Goal: Navigation & Orientation: Understand site structure

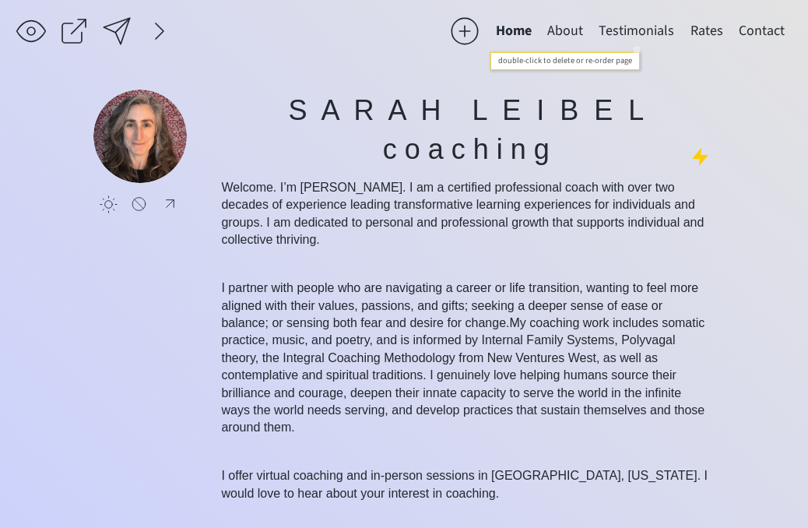
click at [660, 32] on button "Testimonials" at bounding box center [636, 31] width 91 height 31
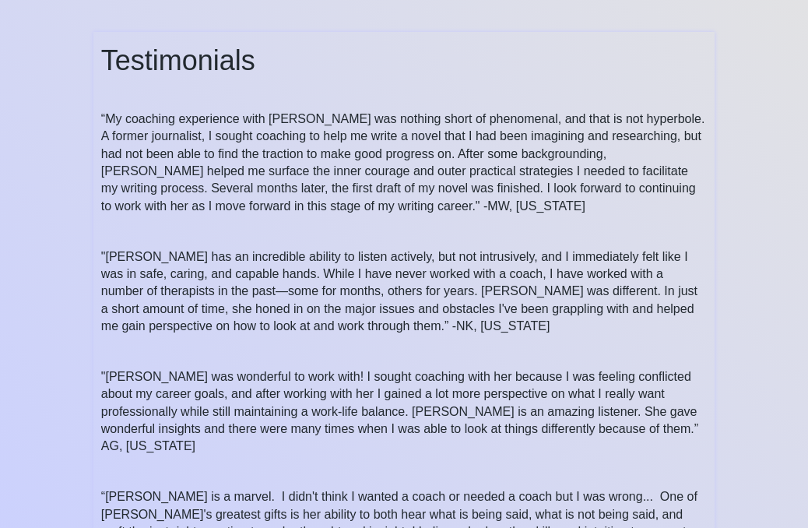
scroll to position [132, 0]
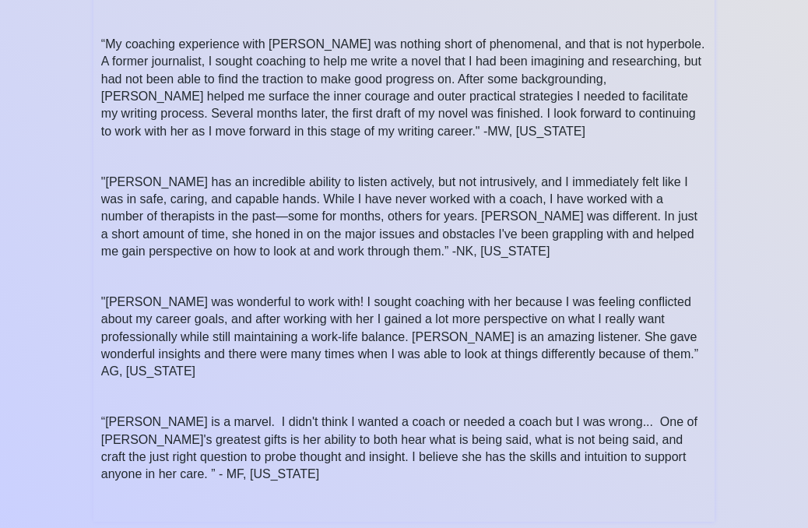
click at [576, 415] on span "“[PERSON_NAME] is a marvel. I didn't think I wanted a coach or needed a coach b…" at bounding box center [399, 447] width 597 height 65
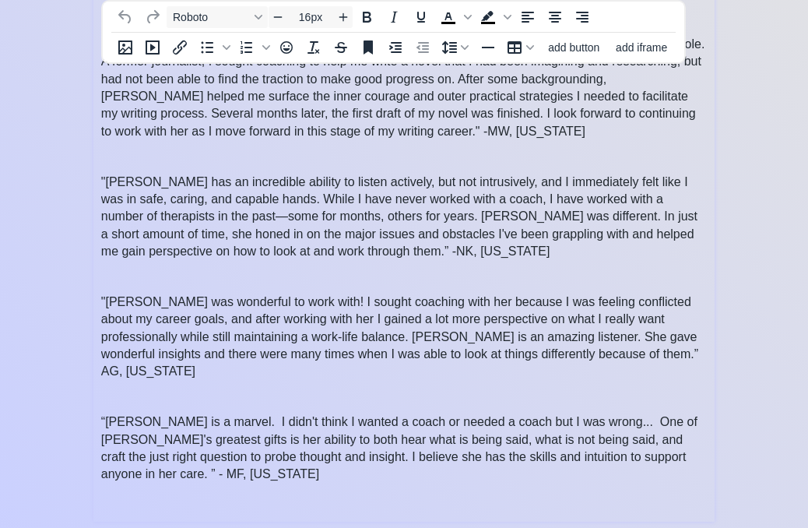
click at [583, 415] on span "“[PERSON_NAME] is a marvel. I didn't think I wanted a coach or needed a coach b…" at bounding box center [399, 447] width 597 height 65
click at [575, 417] on span "“[PERSON_NAME] is a marvel. I didn't think I wanted a coach or needed a coach b…" at bounding box center [399, 447] width 597 height 65
click at [585, 415] on span "“[PERSON_NAME] is a marvel. I didn't think I wanted a coach or needed a coach b…" at bounding box center [399, 447] width 597 height 65
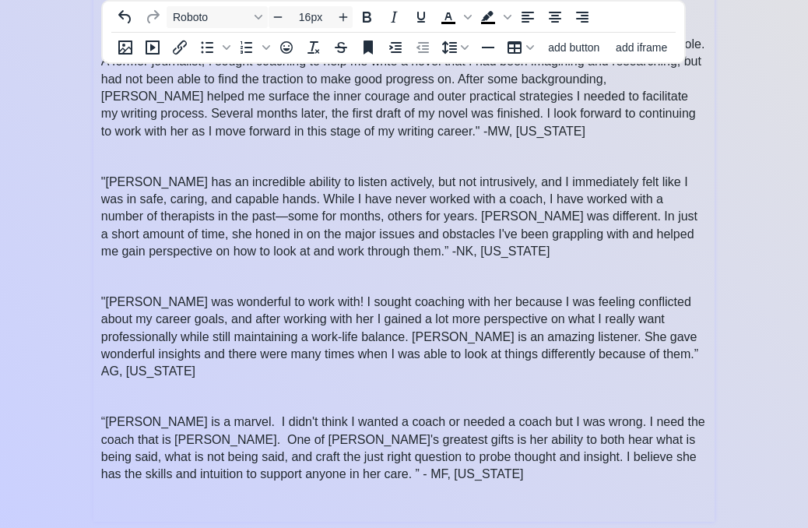
click at [156, 417] on span "“[PERSON_NAME] is a marvel. I didn't think I wanted a coach or needed a coach b…" at bounding box center [403, 447] width 604 height 65
click at [213, 415] on span "“[PERSON_NAME] is a marvel. I didn't think I wanted a coach or needed a coach b…" at bounding box center [403, 447] width 604 height 65
click at [573, 415] on span "“[PERSON_NAME] is a marvel. I didn't think I wanted a coach or needed a coach b…" at bounding box center [401, 447] width 600 height 65
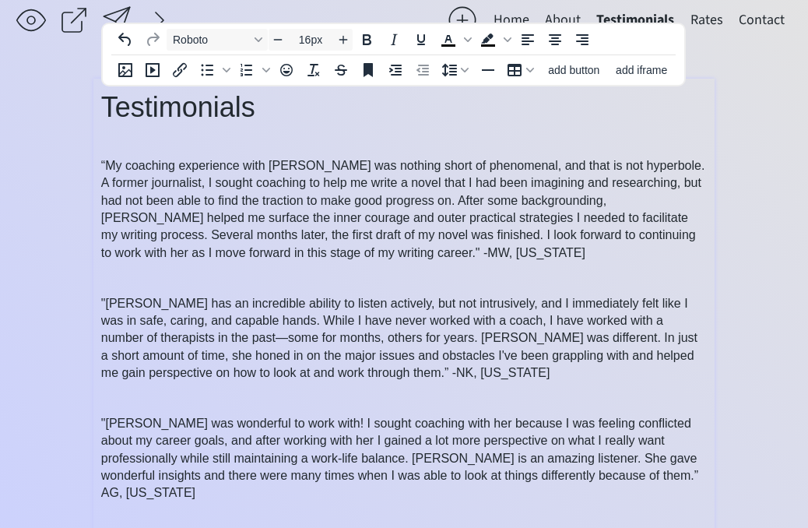
scroll to position [0, 0]
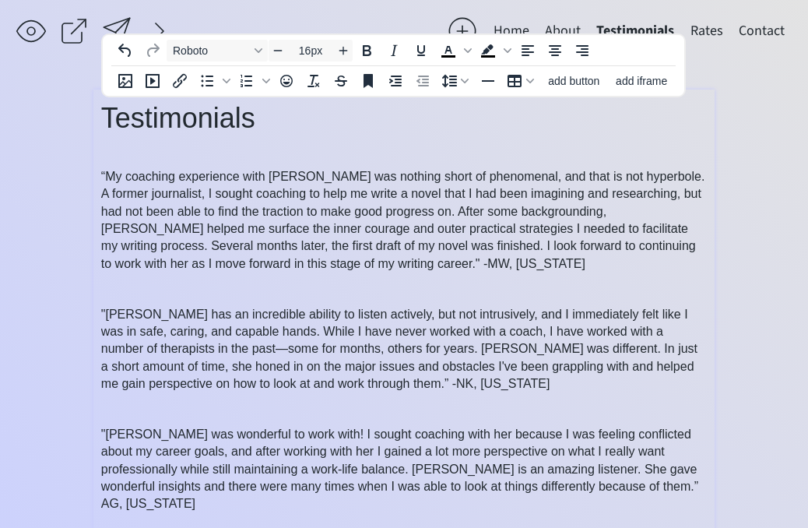
click at [166, 259] on span "“My coaching experience with [PERSON_NAME] was nothing short of phenomenal, and…" at bounding box center [403, 220] width 604 height 100
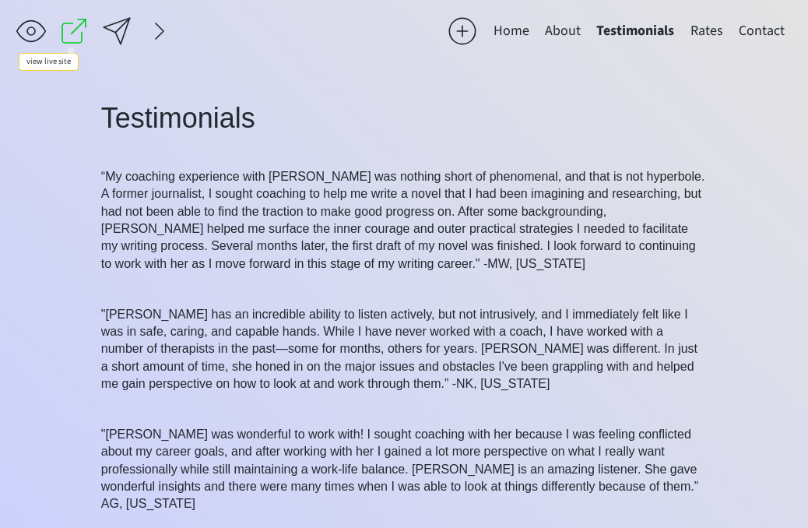
click at [77, 21] on div at bounding box center [73, 31] width 31 height 31
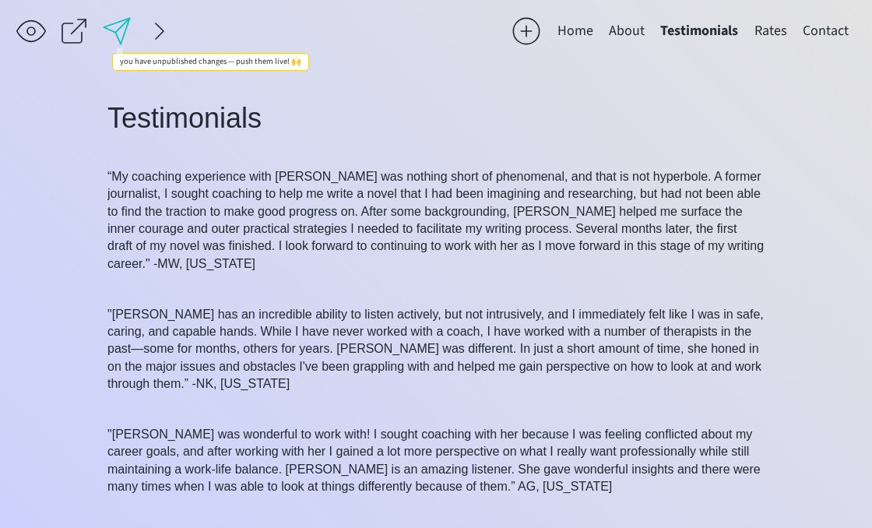
click at [112, 29] on div at bounding box center [116, 31] width 31 height 31
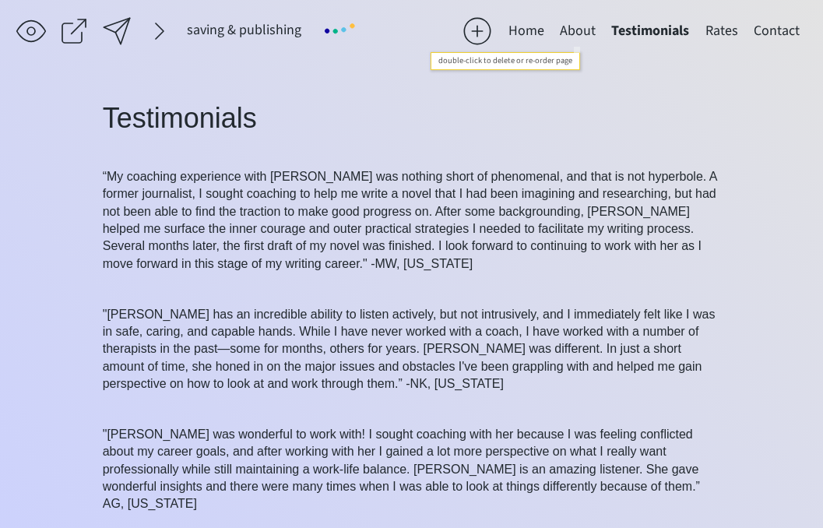
click at [583, 33] on button "About" at bounding box center [577, 31] width 51 height 31
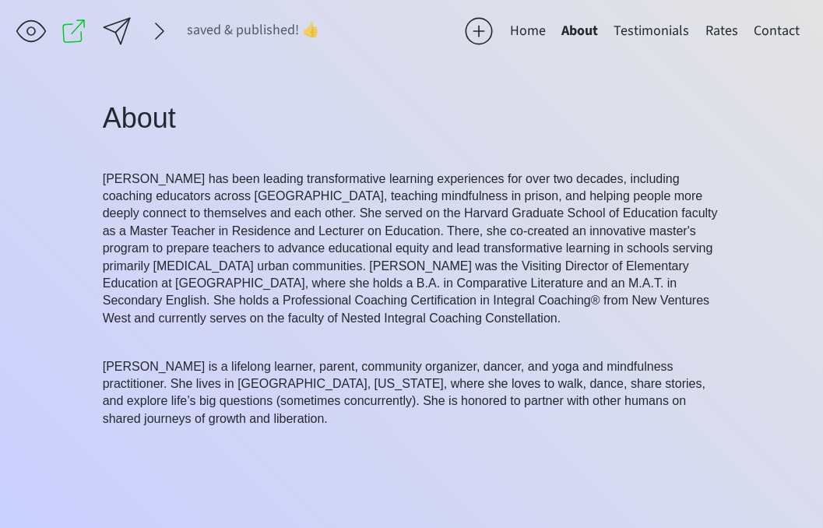
click at [519, 27] on button "Home" at bounding box center [527, 31] width 51 height 31
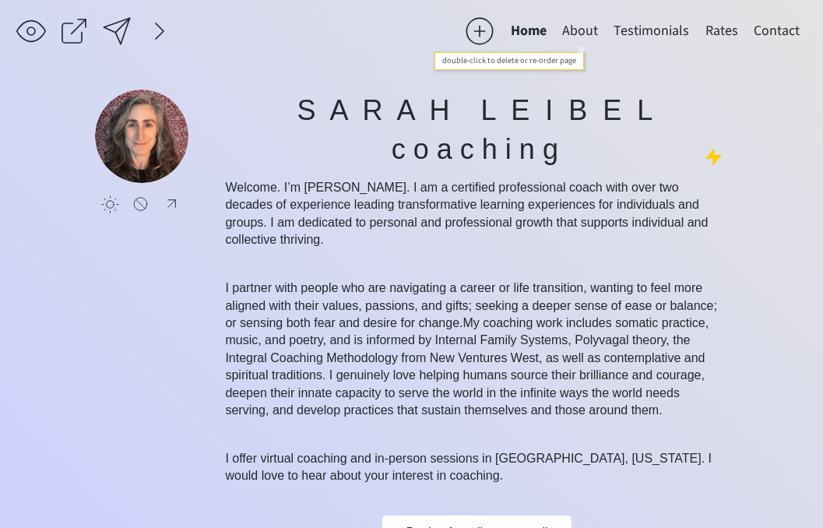
click at [586, 32] on button "About" at bounding box center [579, 31] width 51 height 31
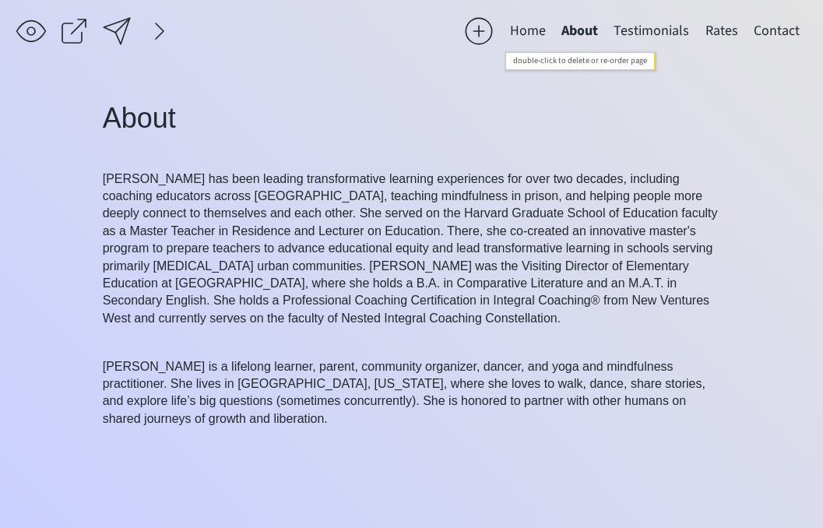
click at [664, 30] on button "Testimonials" at bounding box center [651, 31] width 91 height 31
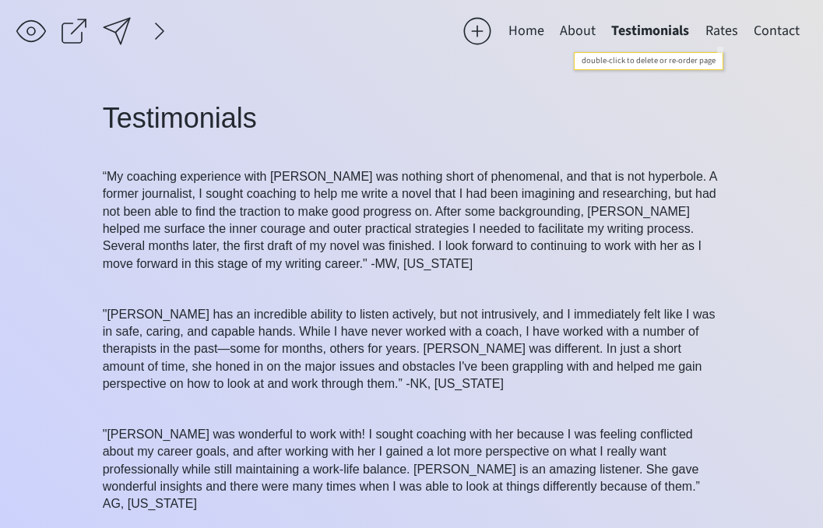
click at [723, 31] on button "Rates" at bounding box center [722, 31] width 48 height 31
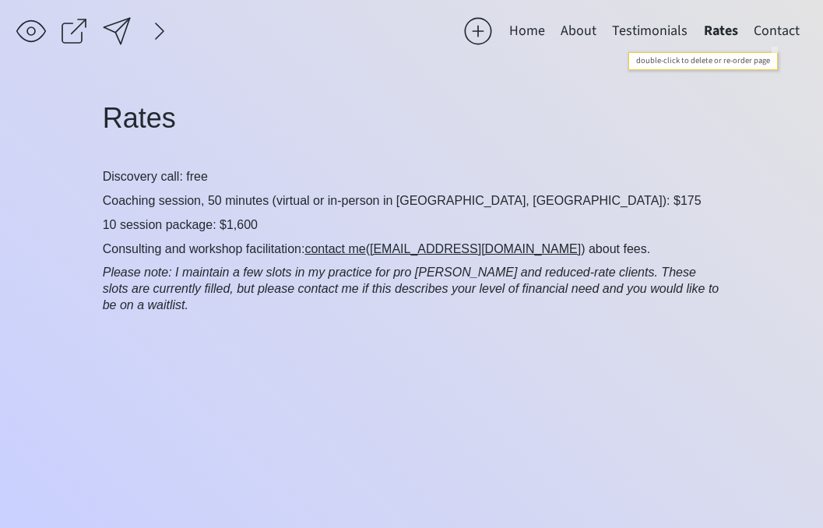
click at [781, 33] on button "Contact" at bounding box center [777, 31] width 62 height 31
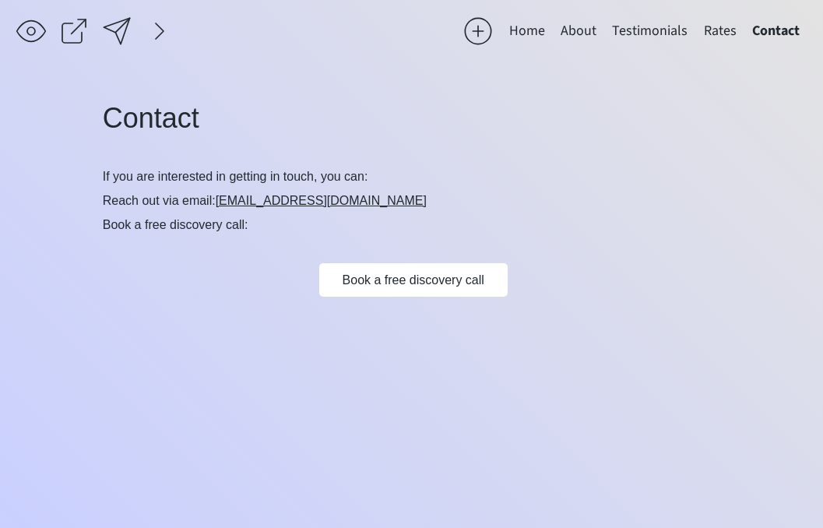
click at [529, 25] on button "Home" at bounding box center [527, 31] width 51 height 31
